Goal: Navigation & Orientation: Find specific page/section

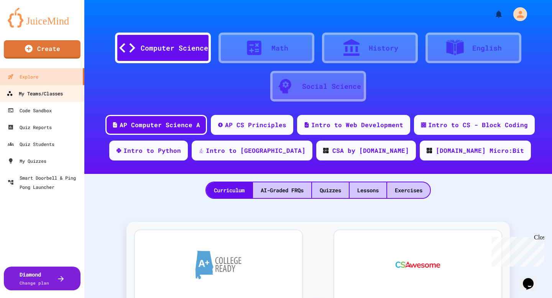
click at [50, 92] on div "My Teams/Classes" at bounding box center [35, 94] width 56 height 10
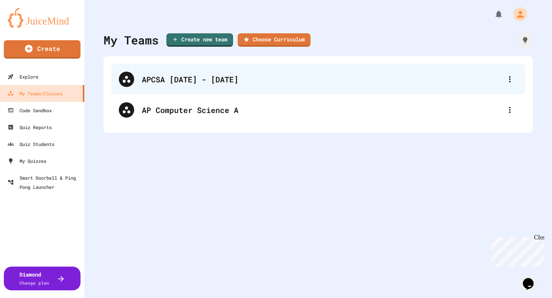
click at [173, 78] on div "APCSA [DATE] - [DATE]" at bounding box center [322, 79] width 360 height 11
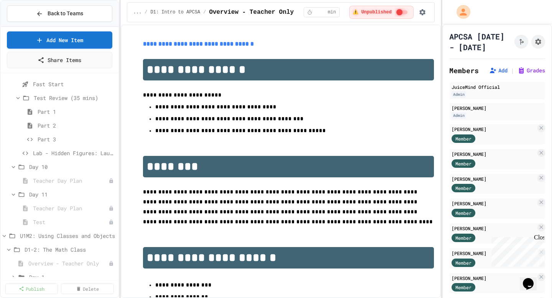
scroll to position [1199, 0]
click at [49, 223] on span "Test" at bounding box center [67, 223] width 68 height 8
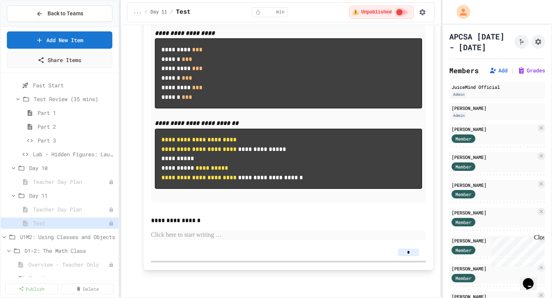
scroll to position [7867, 0]
